Goal: Task Accomplishment & Management: Complete application form

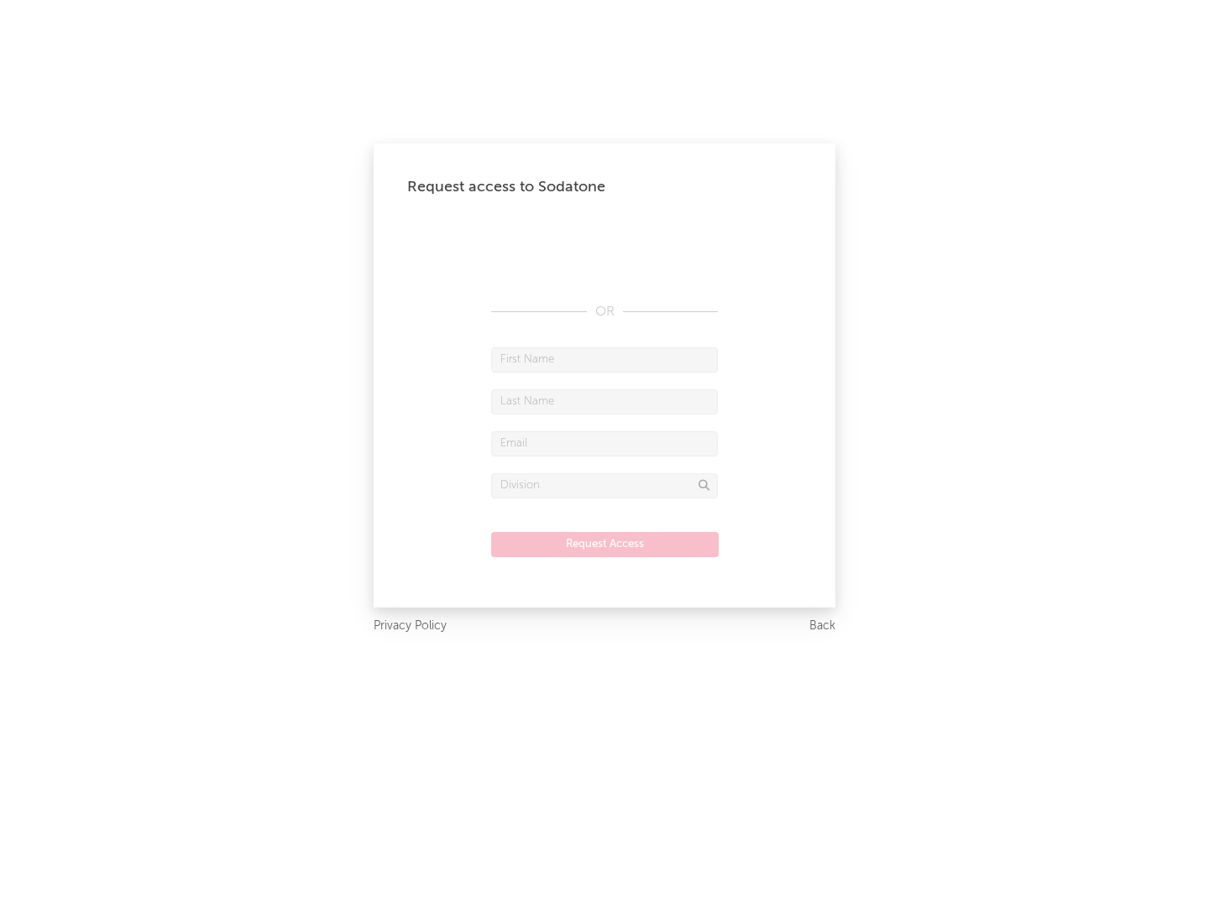
click at [604, 359] on input "text" at bounding box center [604, 359] width 227 height 25
type input "[PERSON_NAME]"
click at [604, 401] on input "text" at bounding box center [604, 401] width 227 height 25
type input "[PERSON_NAME]"
click at [604, 443] on input "text" at bounding box center [604, 443] width 227 height 25
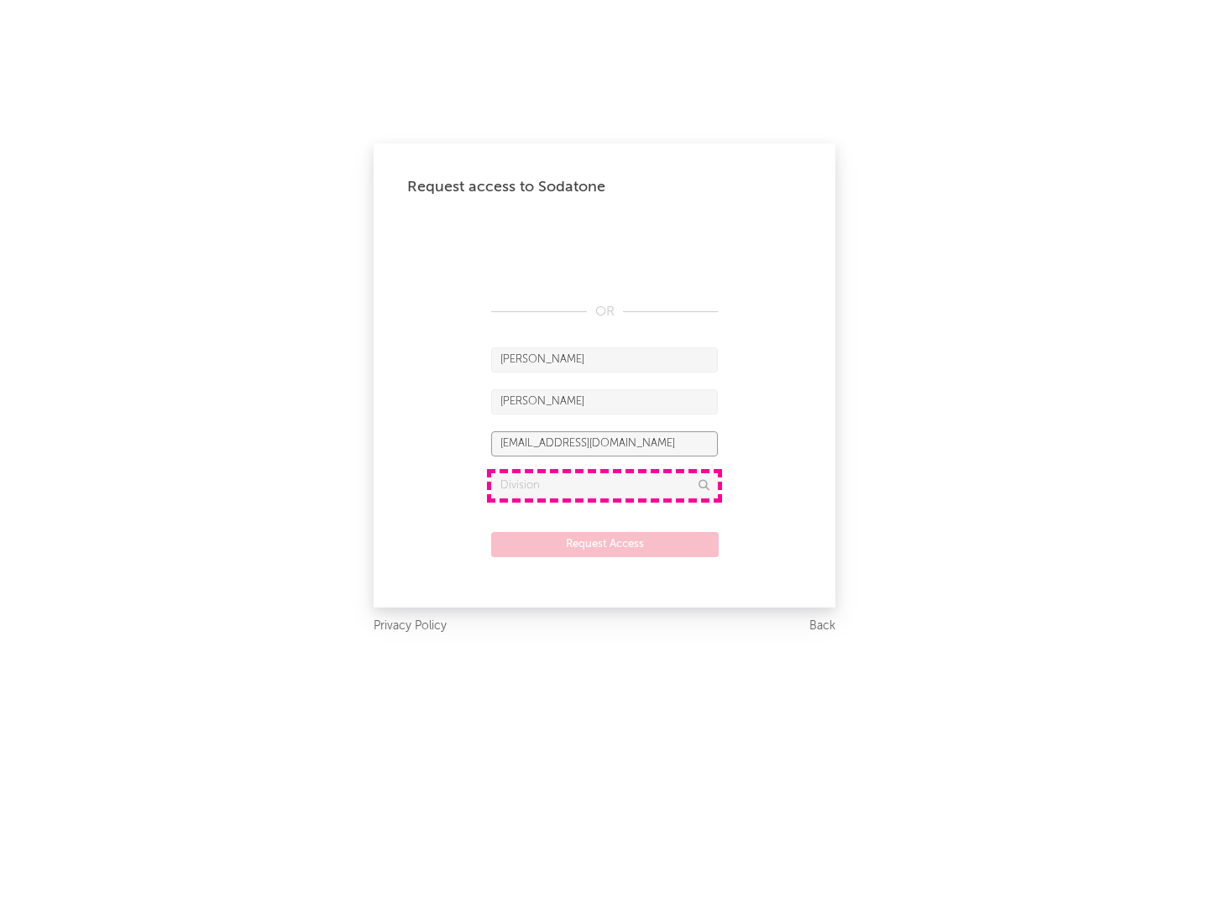
type input "[EMAIL_ADDRESS][DOMAIN_NAME]"
click at [604, 485] on input "text" at bounding box center [604, 485] width 227 height 25
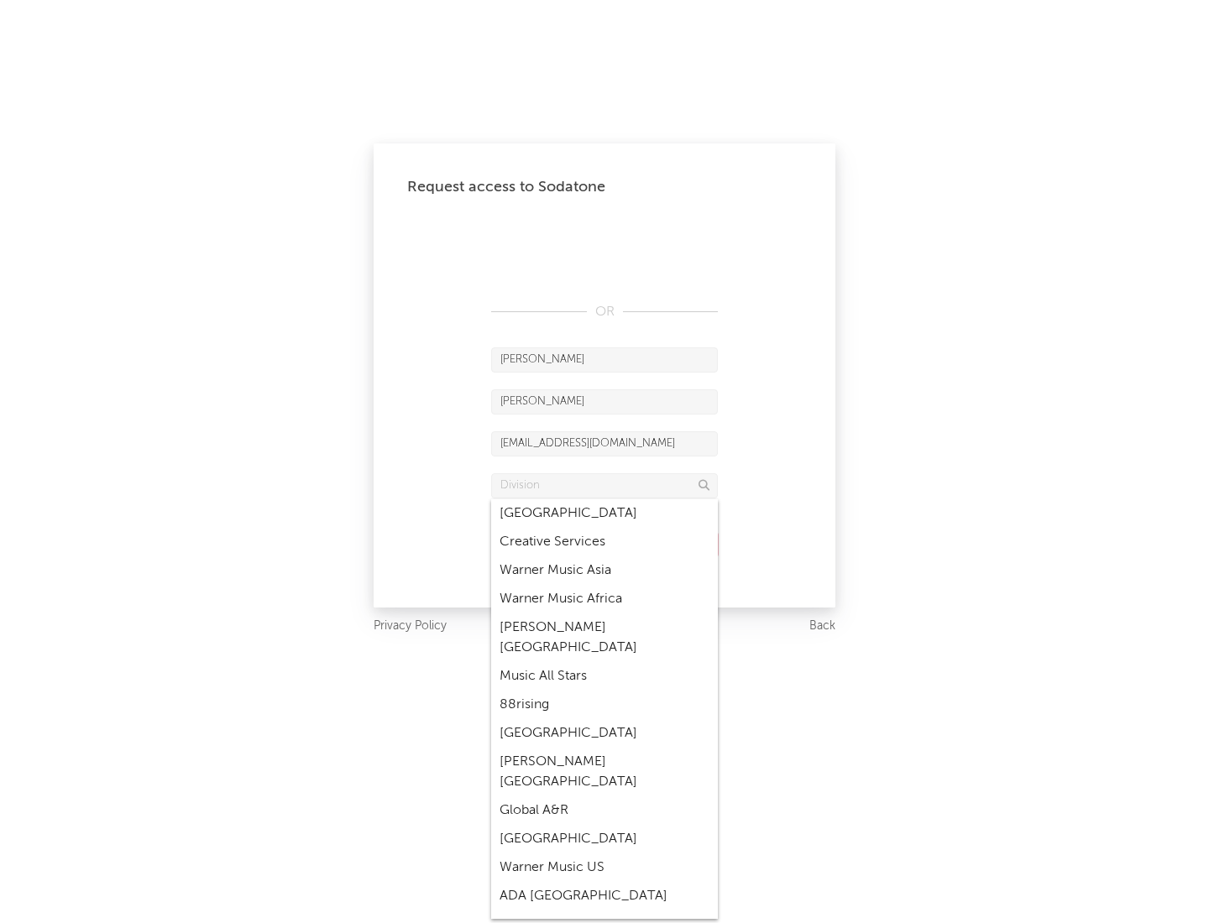
click at [604, 662] on div "Music All Stars" at bounding box center [604, 676] width 227 height 29
type input "Music All Stars"
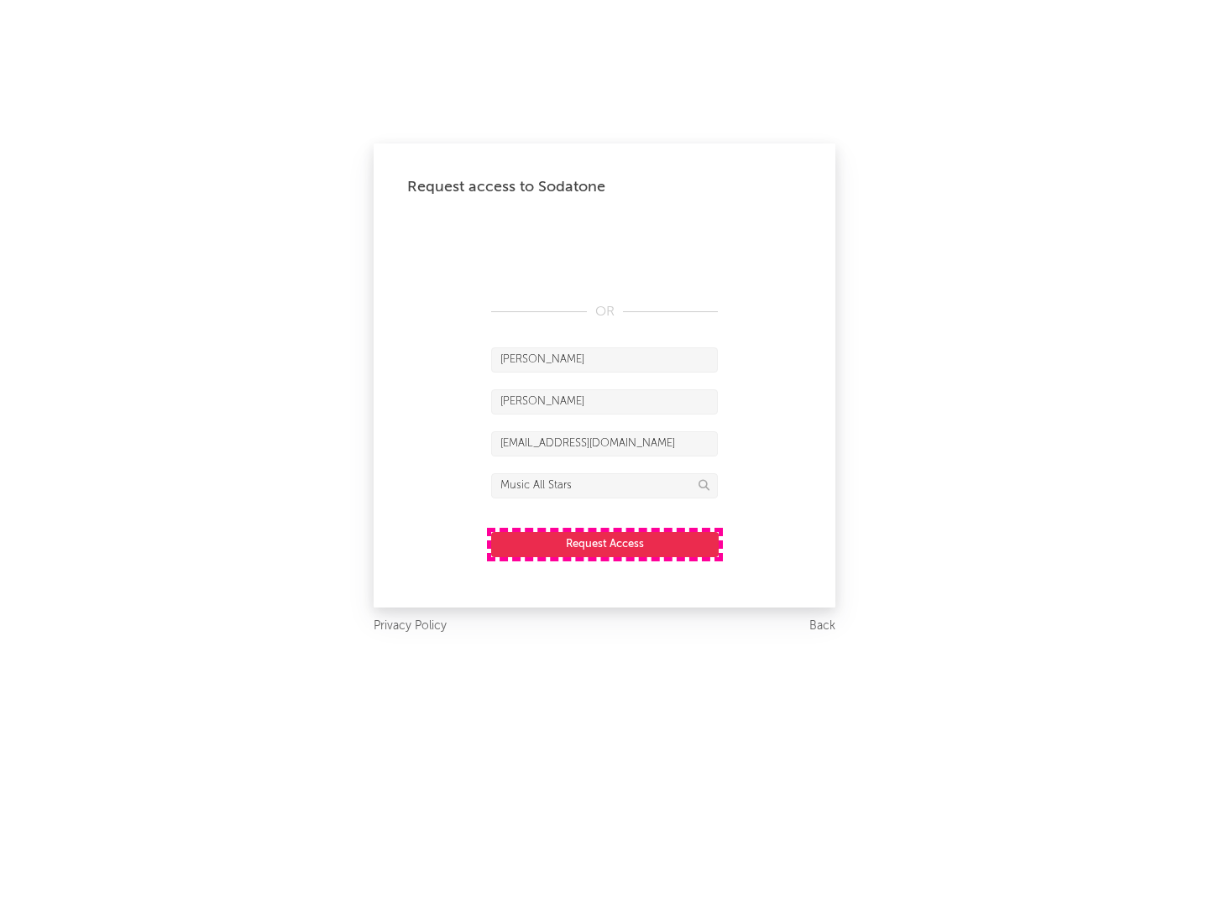
click at [604, 544] on button "Request Access" at bounding box center [604, 544] width 227 height 25
